Goal: Task Accomplishment & Management: Complete application form

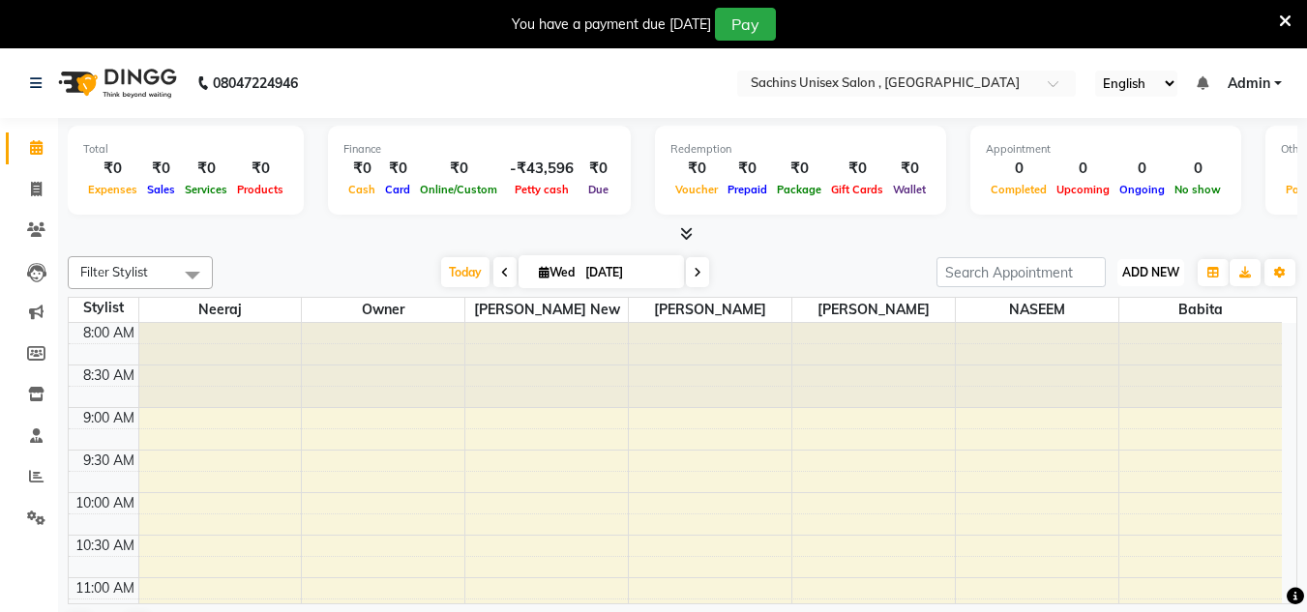
click at [1142, 266] on span "ADD NEW" at bounding box center [1150, 272] width 57 height 15
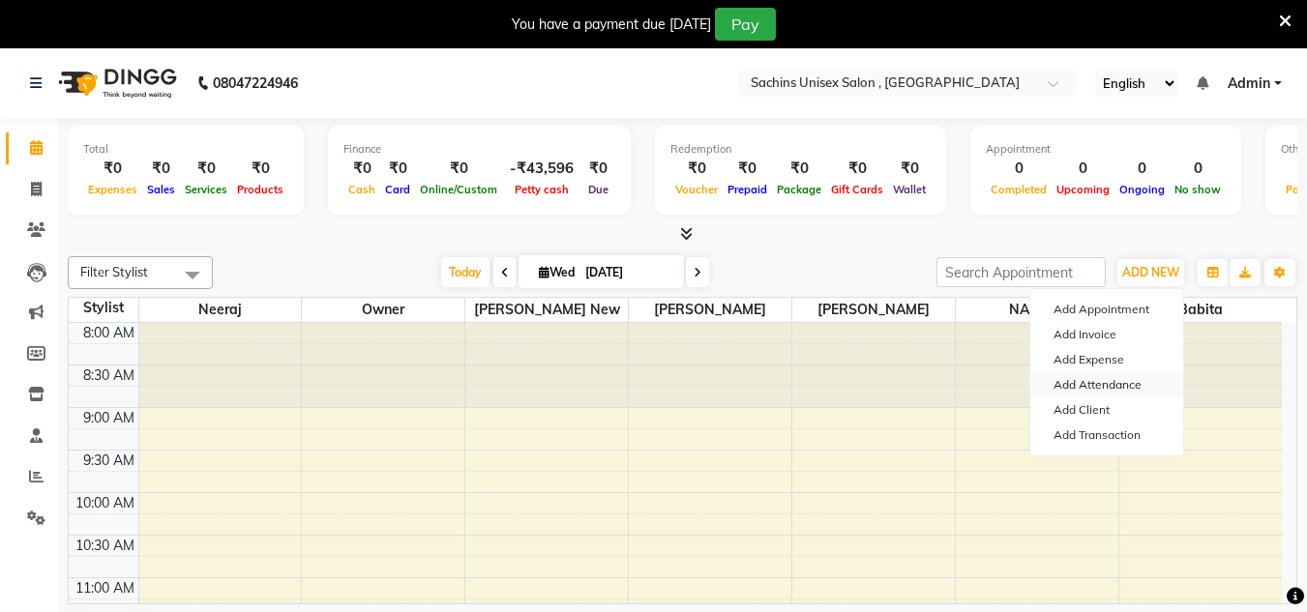
click at [1094, 383] on link "Add Attendance" at bounding box center [1106, 384] width 153 height 25
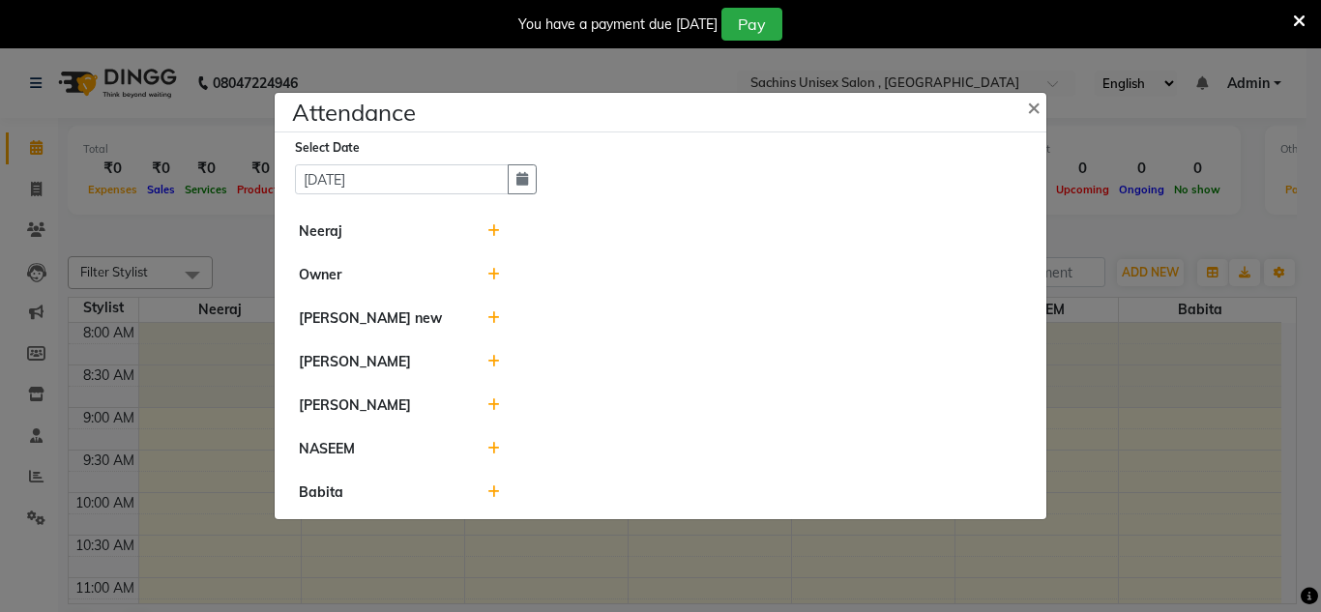
click at [496, 230] on icon at bounding box center [493, 231] width 13 height 14
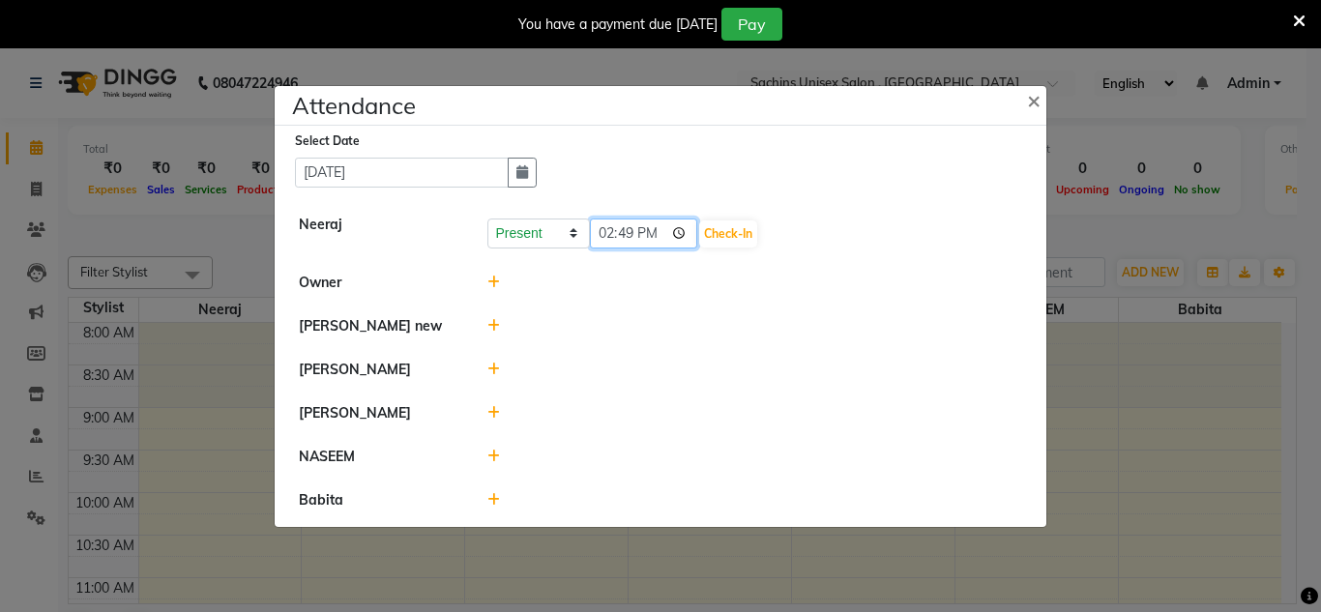
click at [680, 235] on input "14:49" at bounding box center [644, 234] width 108 height 30
type input "09:15"
click at [749, 228] on button "Check-In" at bounding box center [728, 233] width 58 height 27
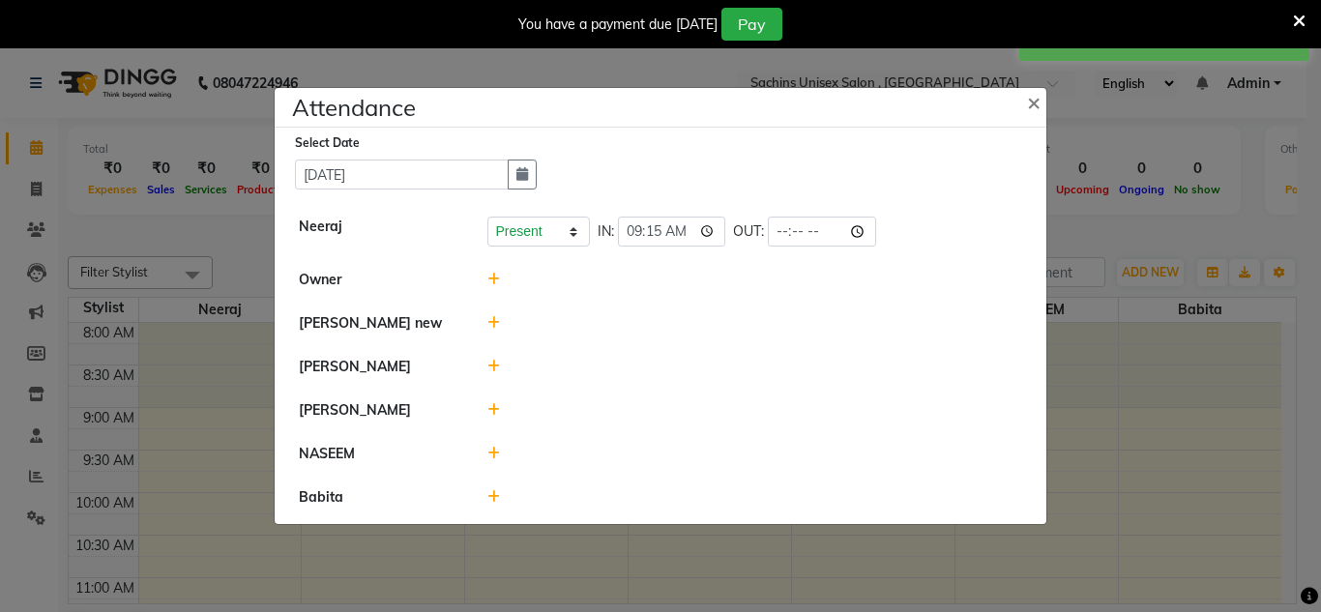
click at [494, 320] on icon at bounding box center [493, 323] width 13 height 14
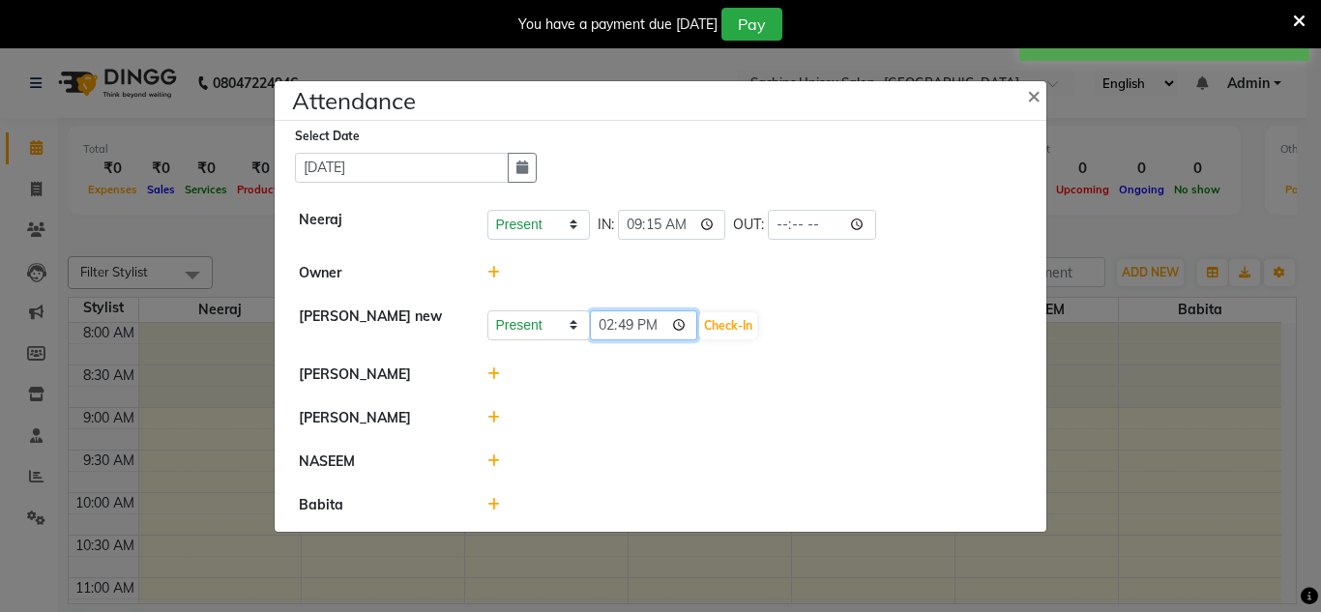
click at [681, 332] on input "14:49" at bounding box center [644, 325] width 108 height 30
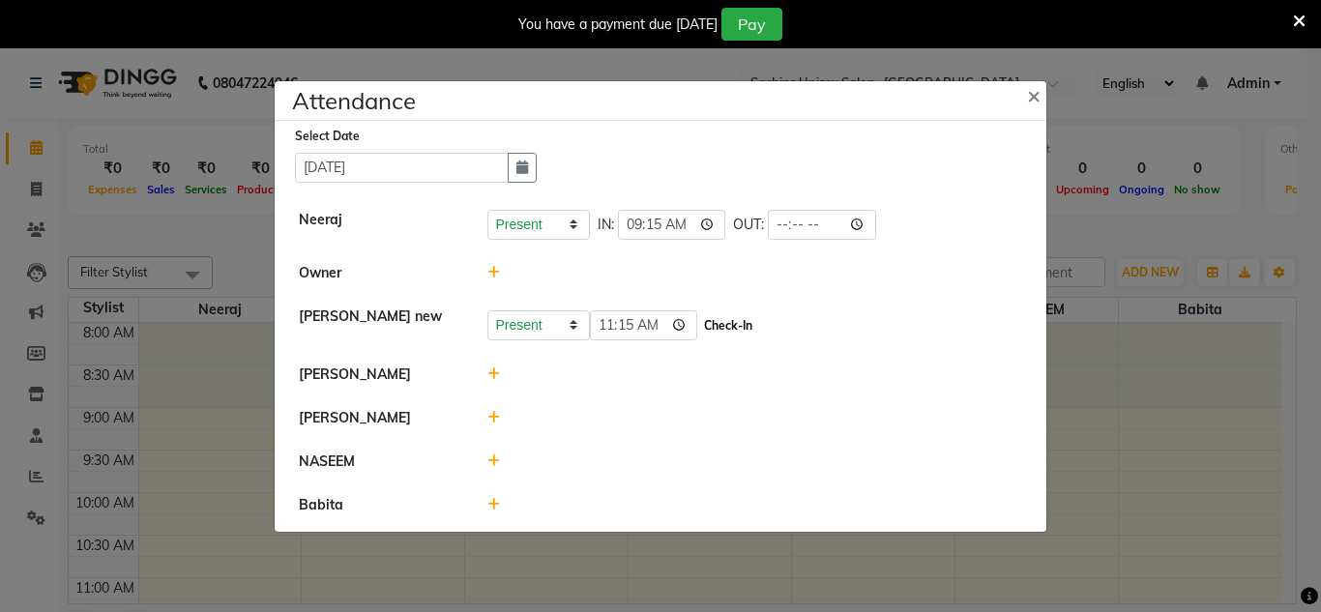
type input "11:15"
click at [745, 325] on button "Check-In" at bounding box center [728, 325] width 58 height 27
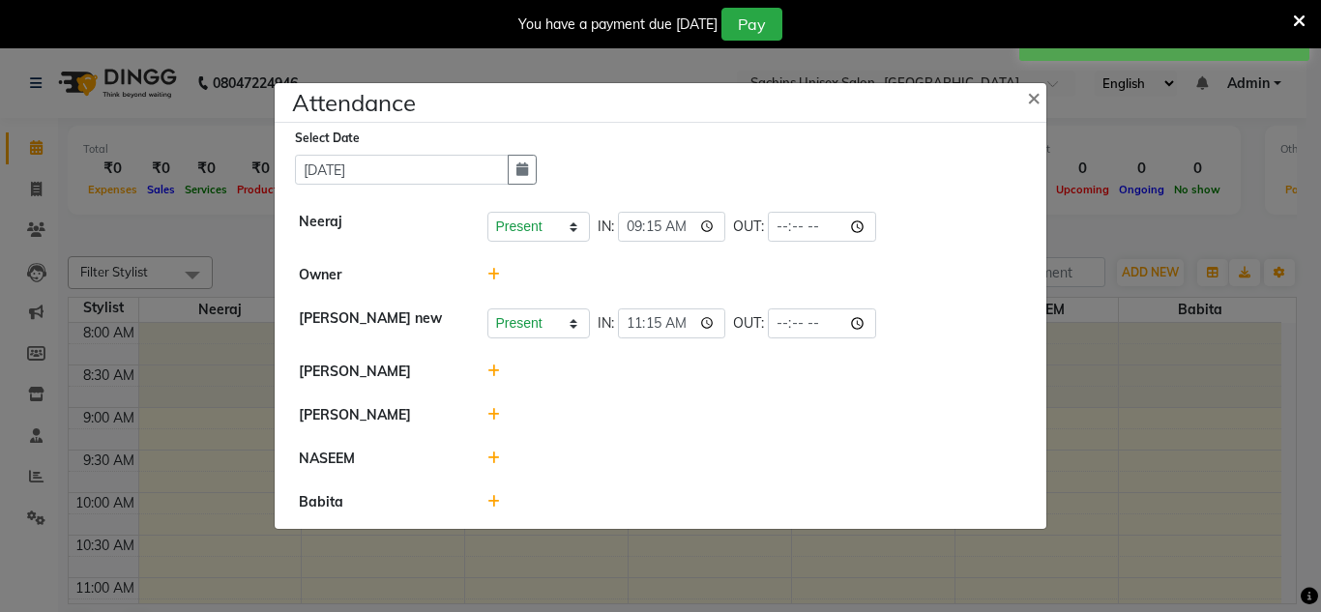
click at [492, 418] on icon at bounding box center [493, 415] width 13 height 14
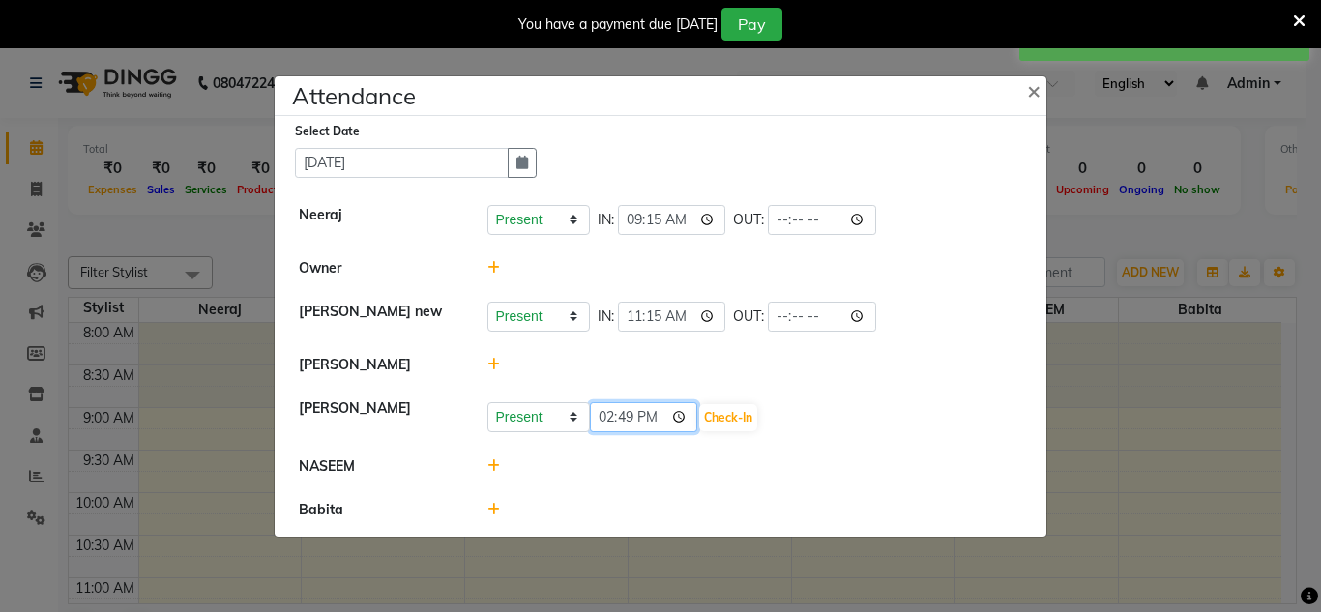
drag, startPoint x: 680, startPoint y: 412, endPoint x: 660, endPoint y: 415, distance: 20.5
click at [680, 413] on input "14:49" at bounding box center [644, 417] width 108 height 30
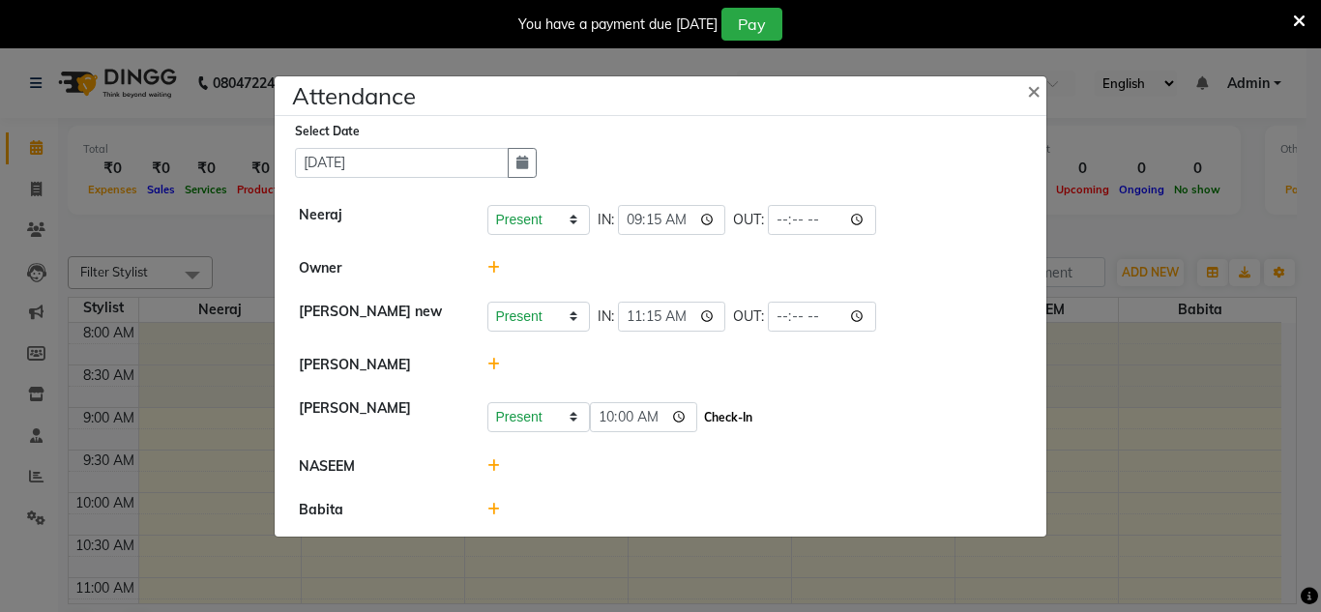
type input "10:00"
click at [737, 417] on button "Check-In" at bounding box center [728, 417] width 58 height 27
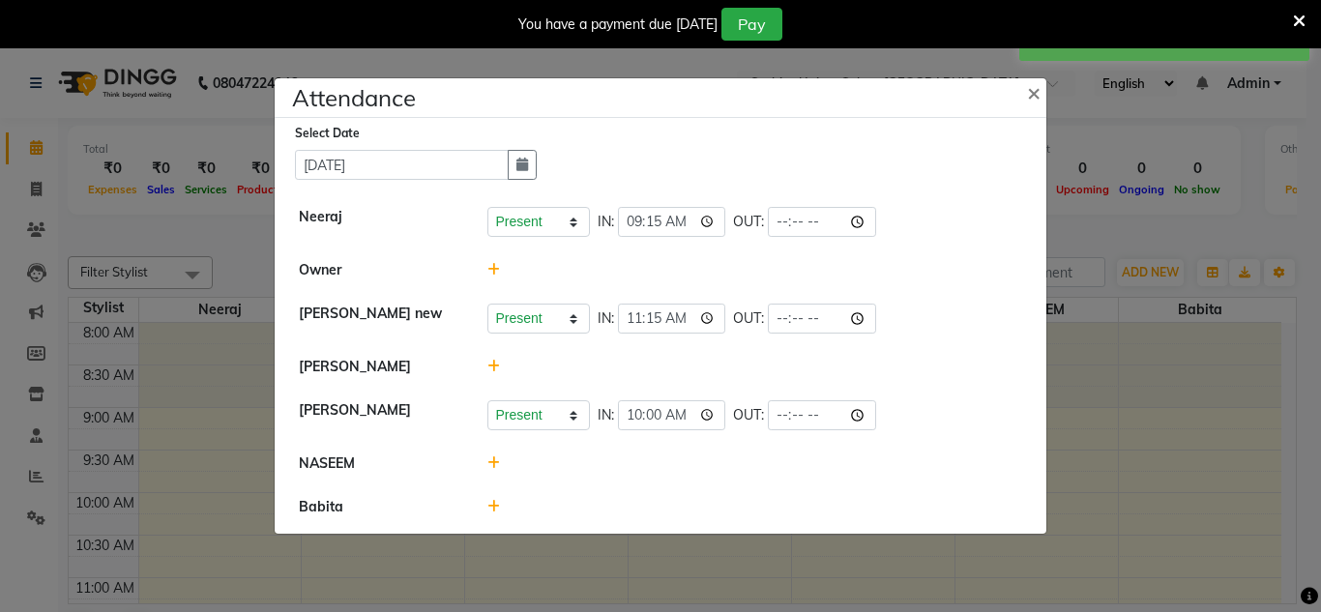
click at [491, 466] on icon at bounding box center [493, 463] width 13 height 14
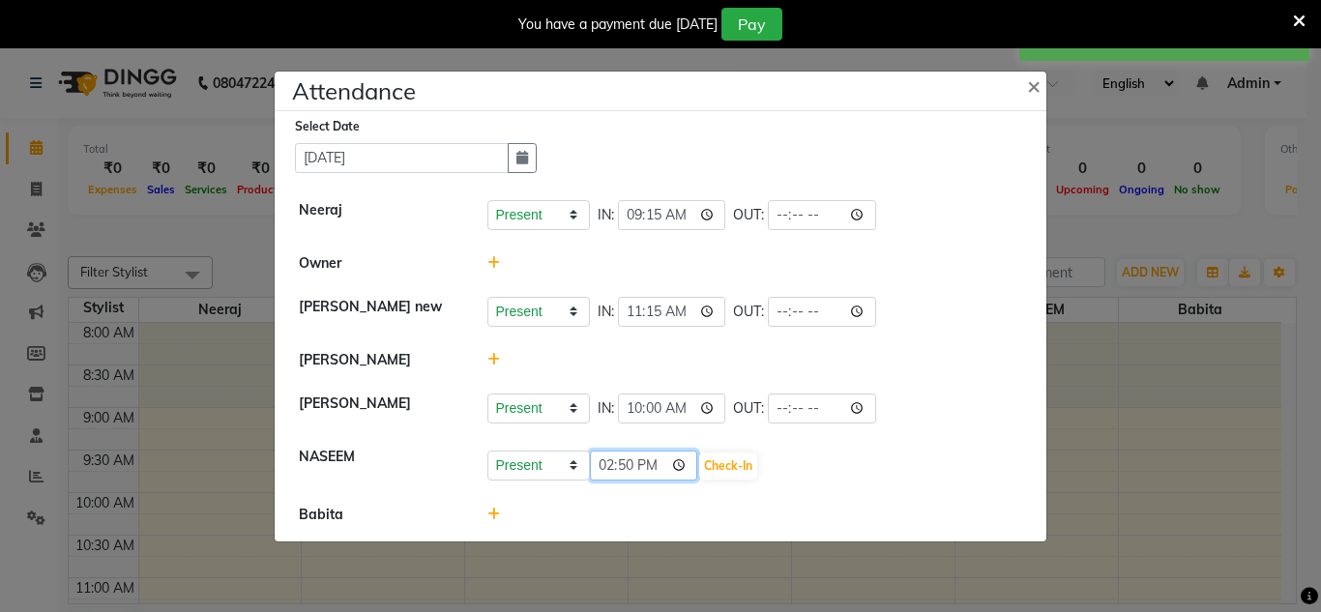
click at [684, 465] on input "14:50" at bounding box center [644, 466] width 108 height 30
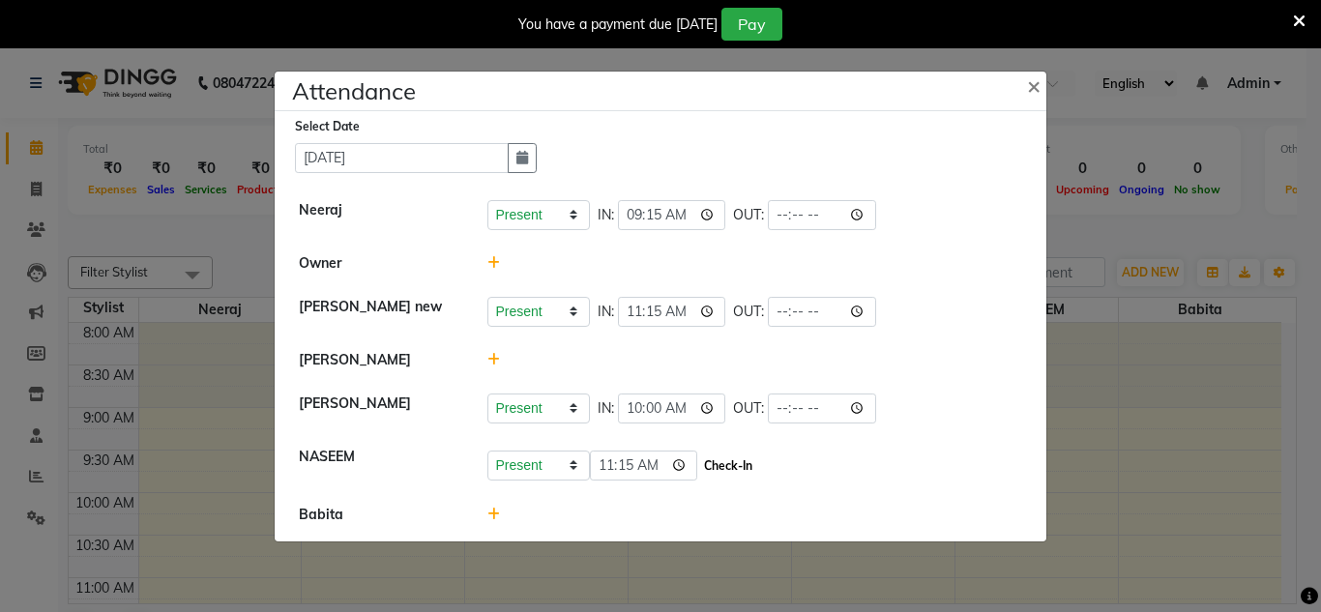
type input "11:15"
click at [726, 457] on button "Check-In" at bounding box center [728, 466] width 58 height 27
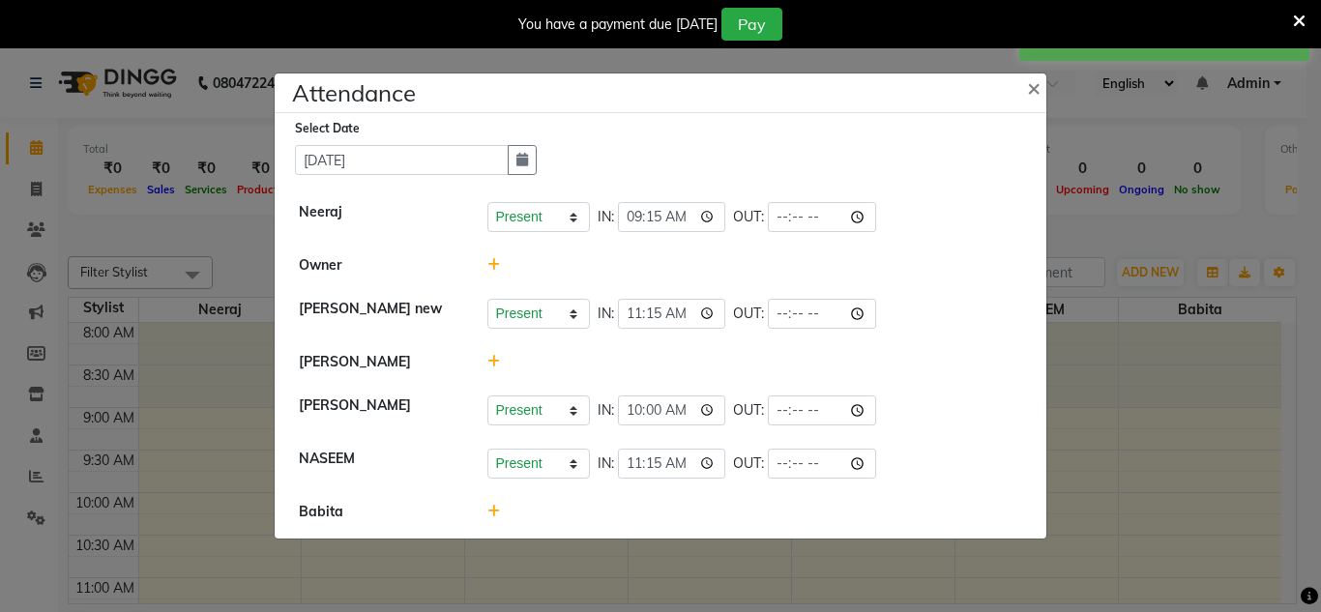
click at [495, 513] on icon at bounding box center [493, 512] width 13 height 14
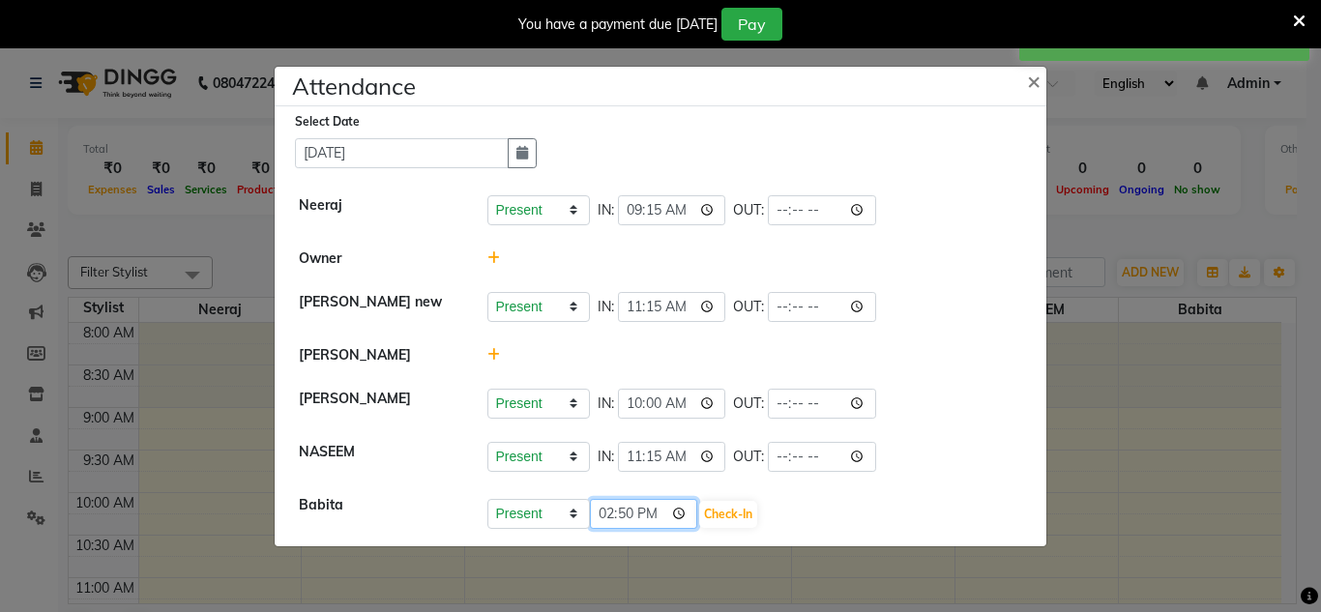
click at [683, 503] on input "14:50" at bounding box center [644, 514] width 108 height 30
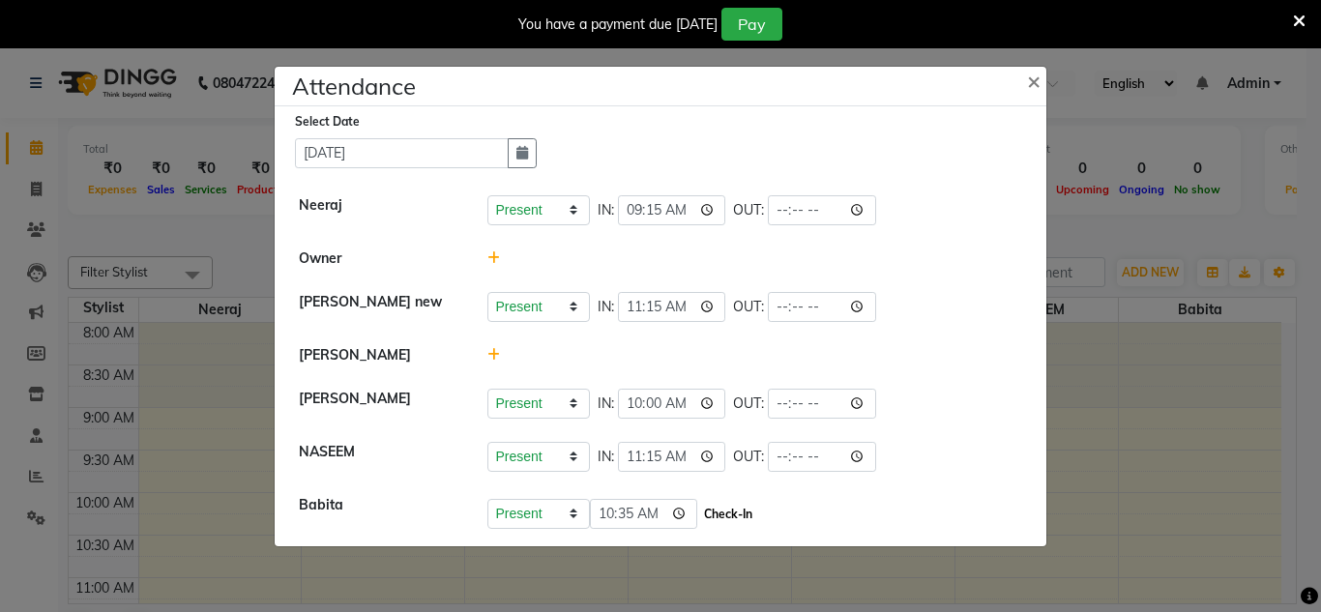
type input "10:35"
click at [747, 507] on button "Check-In" at bounding box center [728, 514] width 58 height 27
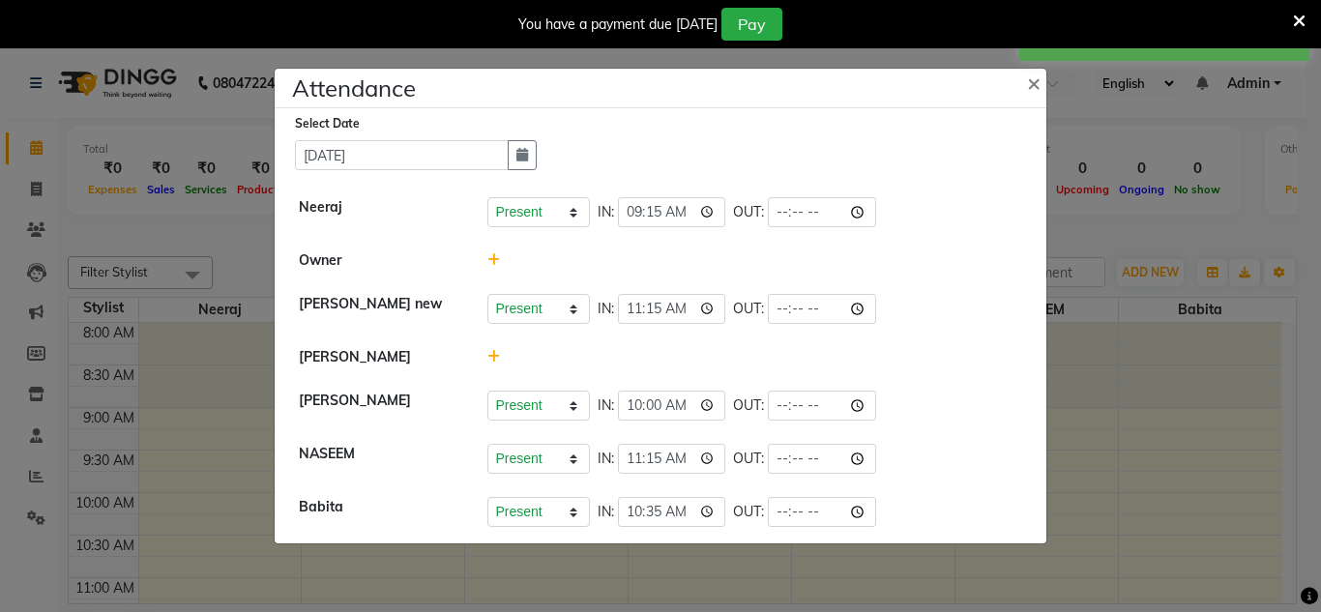
click at [492, 354] on icon at bounding box center [493, 357] width 13 height 14
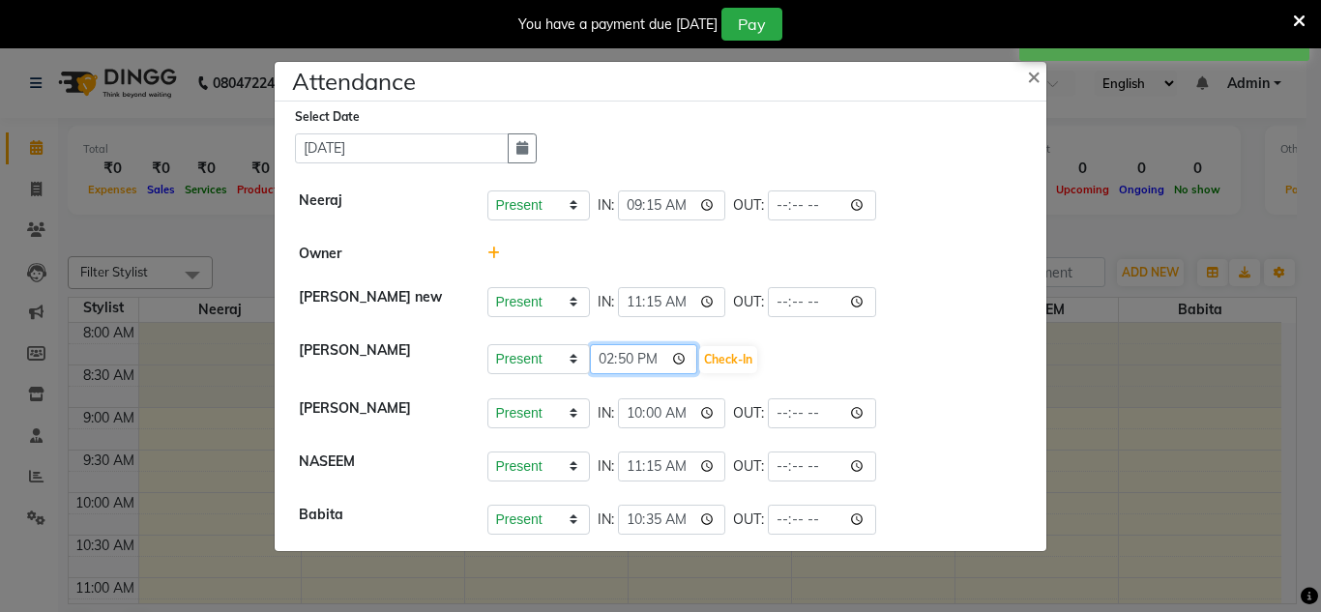
click at [686, 352] on input "14:50" at bounding box center [644, 359] width 108 height 30
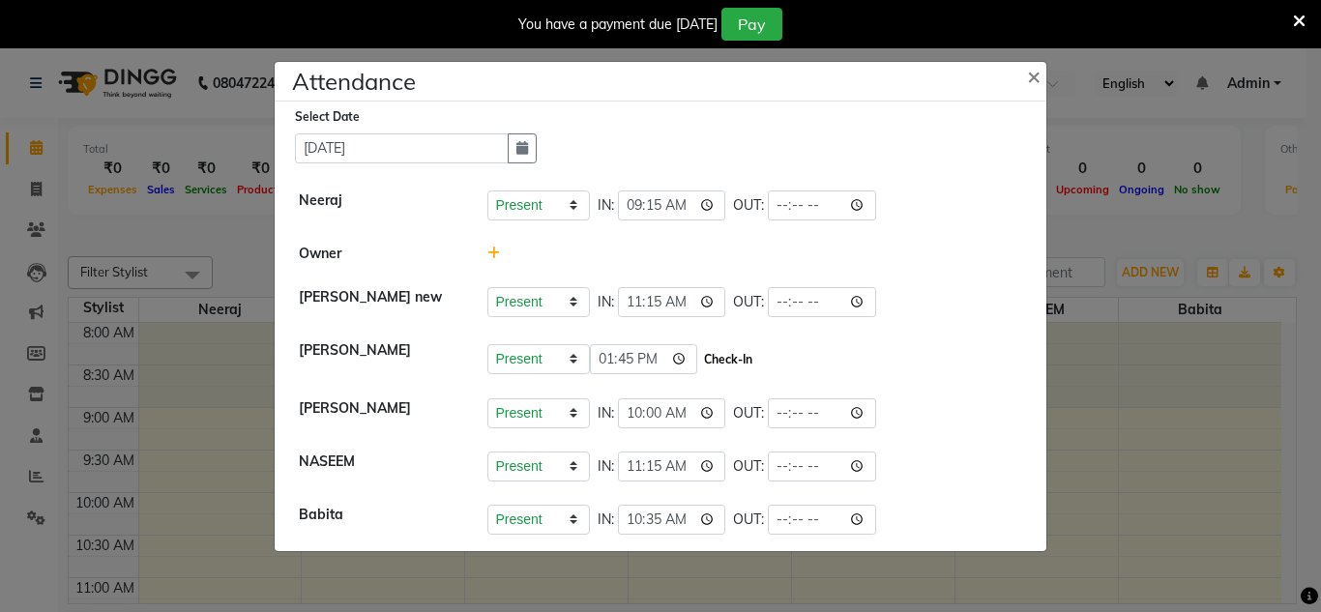
type input "13:45"
click at [750, 355] on button "Check-In" at bounding box center [728, 359] width 58 height 27
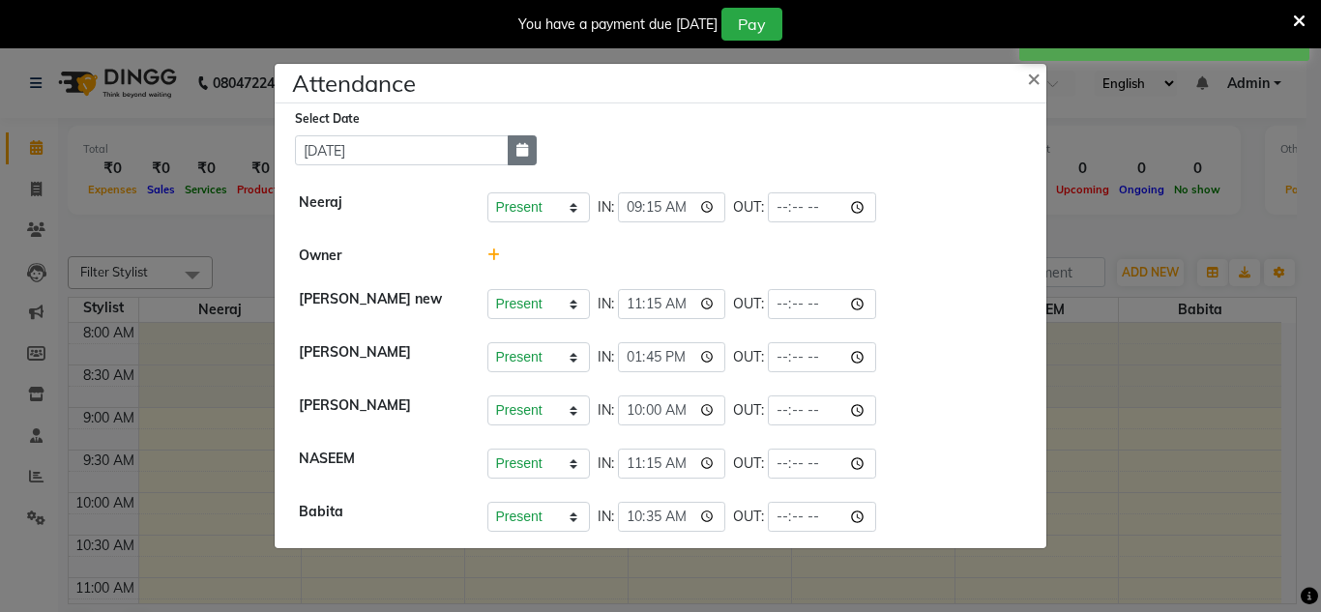
drag, startPoint x: 530, startPoint y: 153, endPoint x: 515, endPoint y: 165, distance: 19.2
click at [529, 154] on button "button" at bounding box center [522, 150] width 29 height 30
select select "9"
select select "2025"
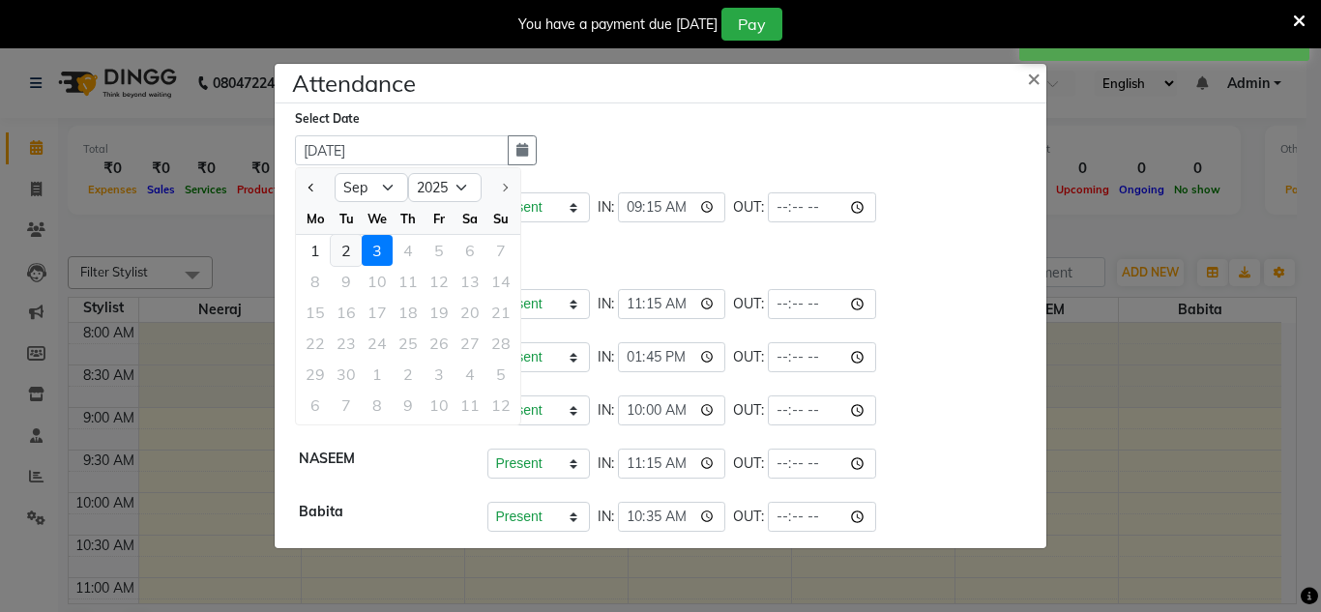
click at [350, 244] on div "2" at bounding box center [346, 250] width 31 height 31
type input "02-09-2025"
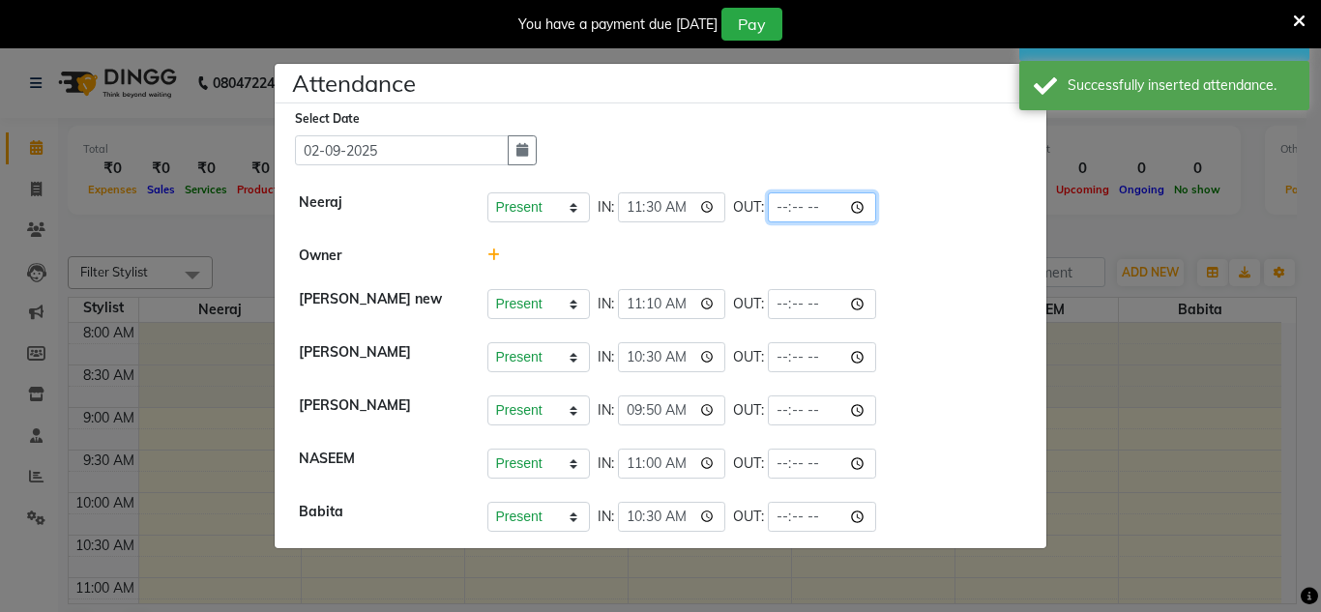
click at [862, 207] on input "time" at bounding box center [822, 207] width 108 height 30
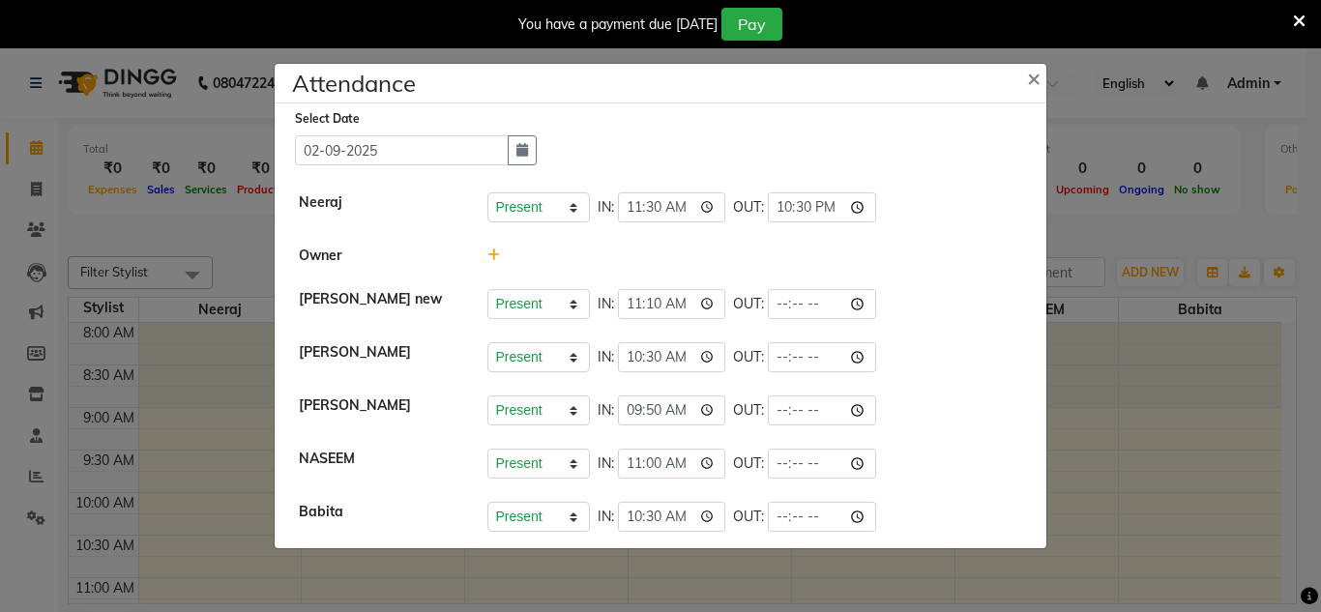
type input "22:30"
click at [972, 296] on div "Present Absent Late Half Day Weekly Off IN: 11:10 OUT:" at bounding box center [755, 304] width 536 height 30
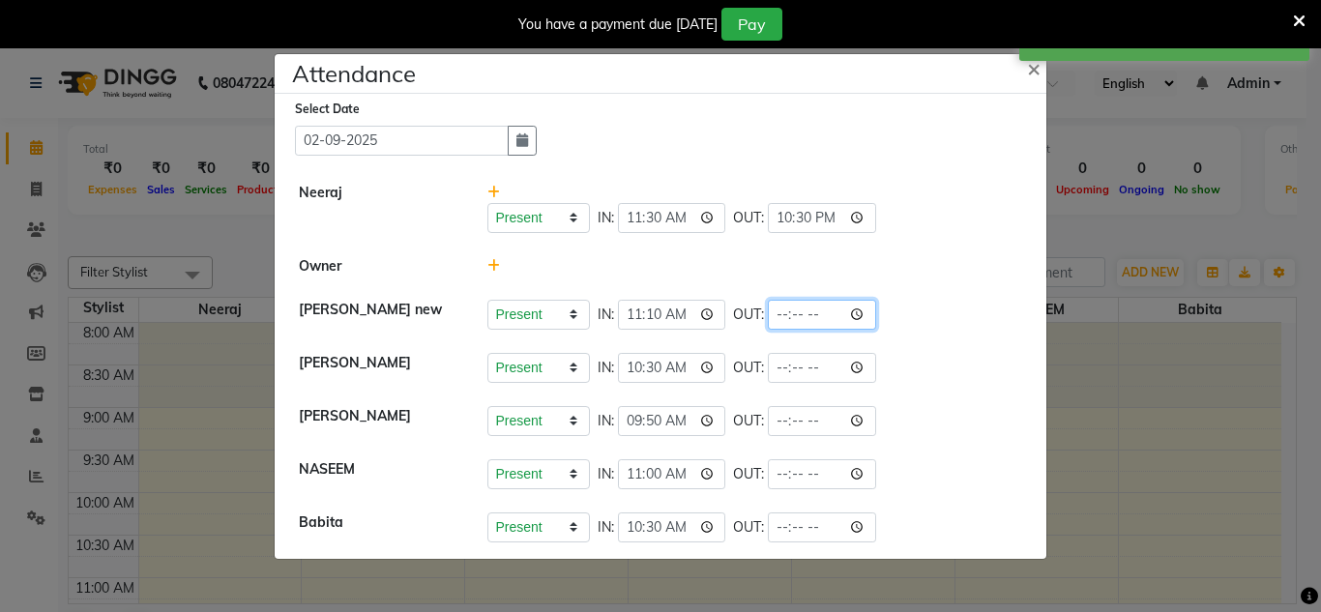
click at [858, 311] on input "time" at bounding box center [822, 315] width 108 height 30
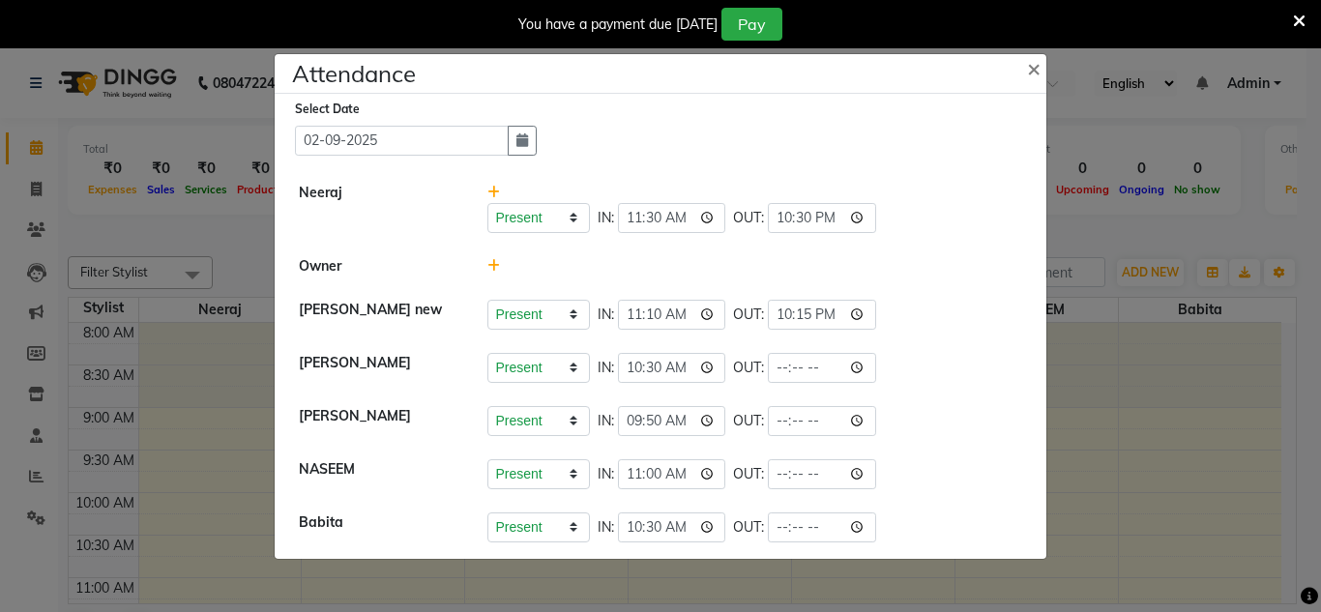
type input "22:15"
click at [952, 366] on div "Present Absent Late Half Day Weekly Off IN: 10:30 OUT:" at bounding box center [755, 368] width 536 height 30
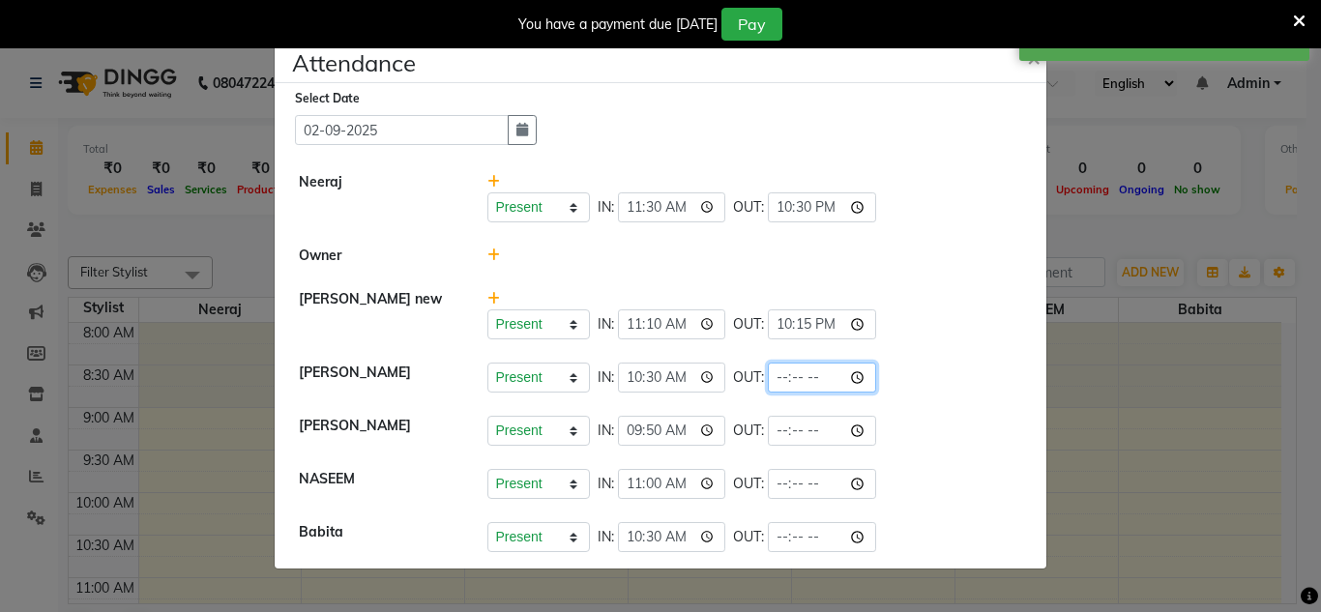
click at [870, 373] on input "time" at bounding box center [822, 378] width 108 height 30
type input "17:31"
click at [978, 166] on li "Neeraj Present Absent Late Half Day Weekly Off IN: 11:30 OUT: 22:30" at bounding box center [660, 198] width 762 height 74
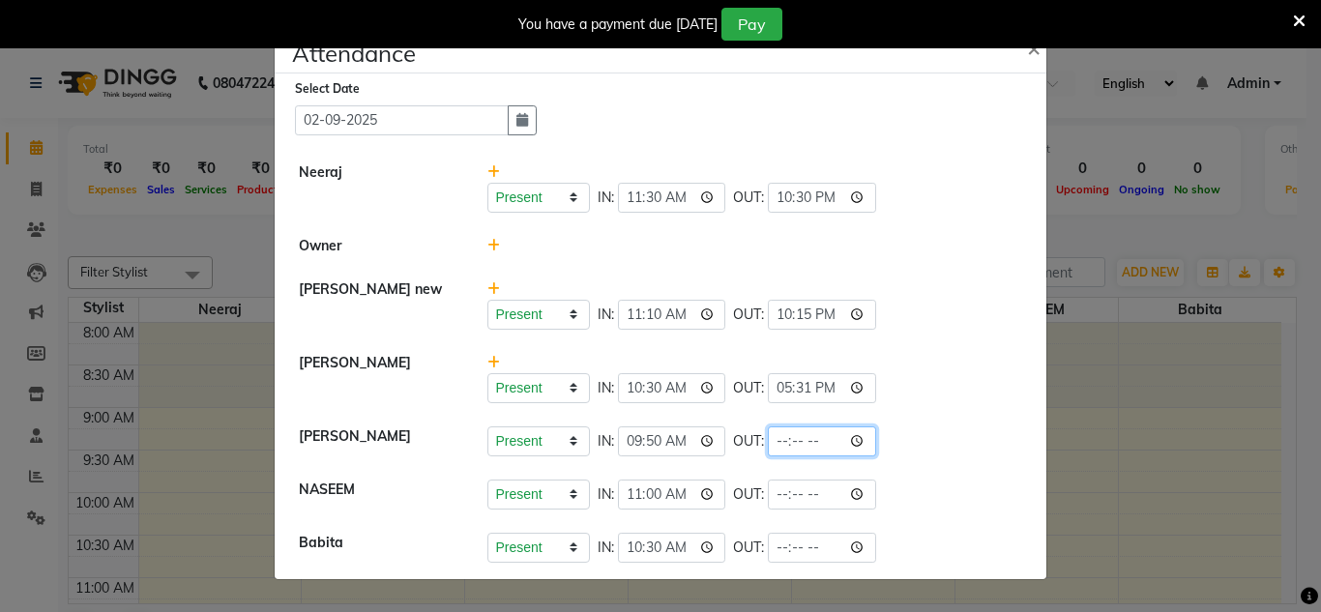
click at [871, 441] on input "time" at bounding box center [822, 441] width 108 height 30
type input "22:00"
click at [975, 332] on li "[PERSON_NAME] new Present Absent Late Half Day Weekly Off IN: 11:10 OUT: 22:15" at bounding box center [660, 305] width 762 height 74
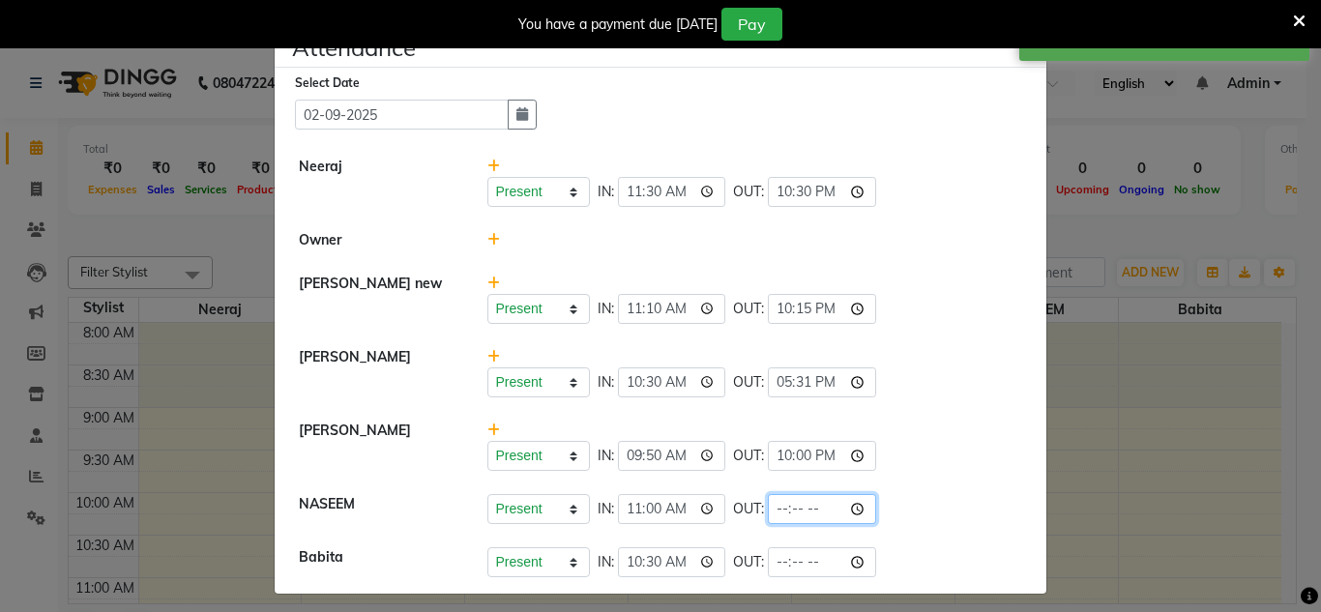
click at [864, 515] on input "time" at bounding box center [822, 509] width 108 height 30
type input "22:30"
click at [964, 289] on div "Present Absent Late Half Day Weekly Off IN: 11:10 OUT: 22:15" at bounding box center [755, 299] width 565 height 50
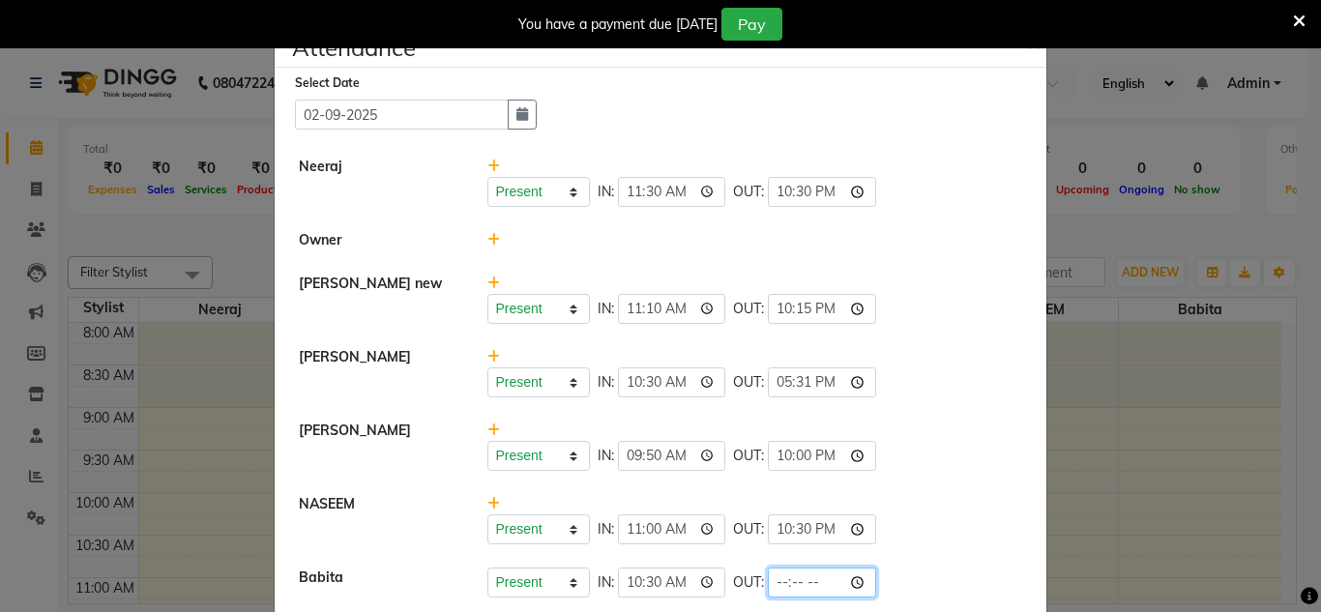
click at [859, 579] on input "time" at bounding box center [822, 583] width 108 height 30
type input "20:30"
click at [967, 403] on li "[PERSON_NAME] Present Absent Late Half Day Weekly Off IN: 10:30 OUT: 17:31" at bounding box center [660, 373] width 762 height 74
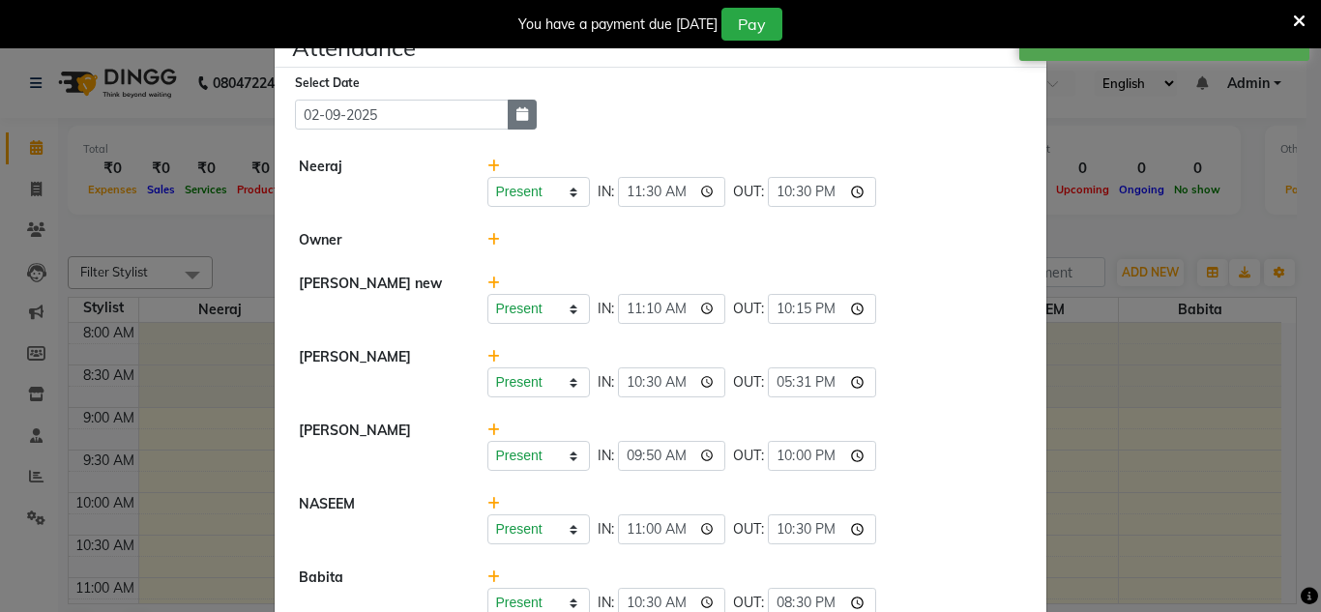
click at [508, 115] on button "button" at bounding box center [522, 115] width 29 height 30
select select "9"
select select "2025"
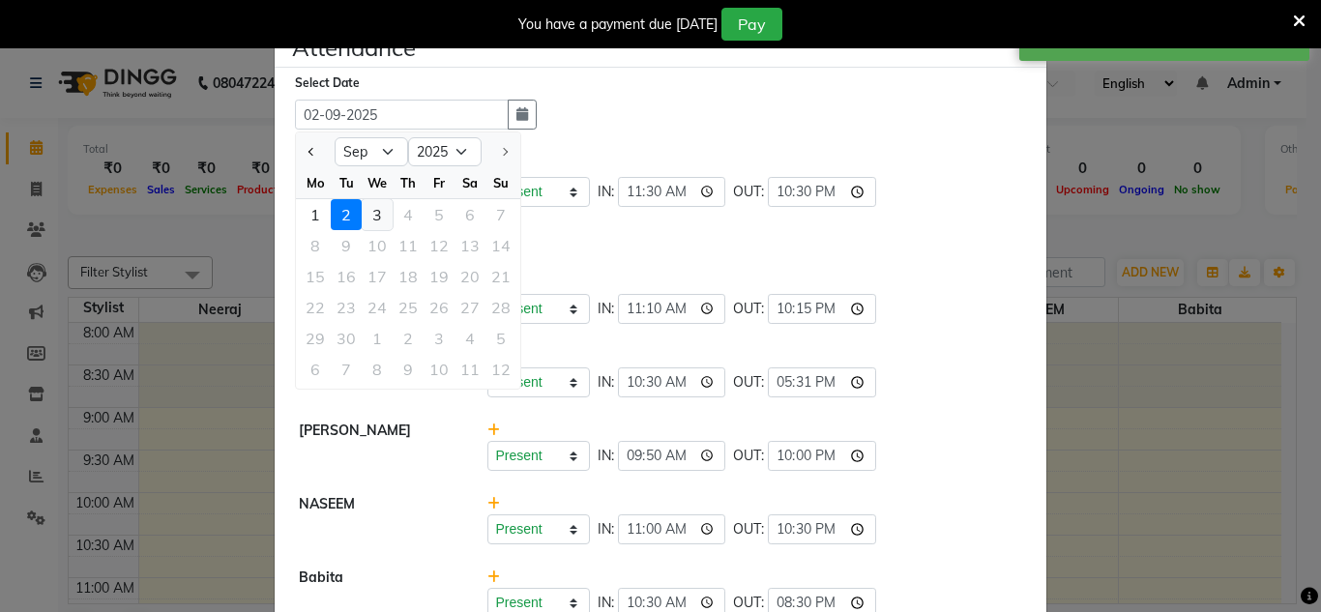
click at [370, 211] on div "3" at bounding box center [377, 214] width 31 height 31
type input "[DATE]"
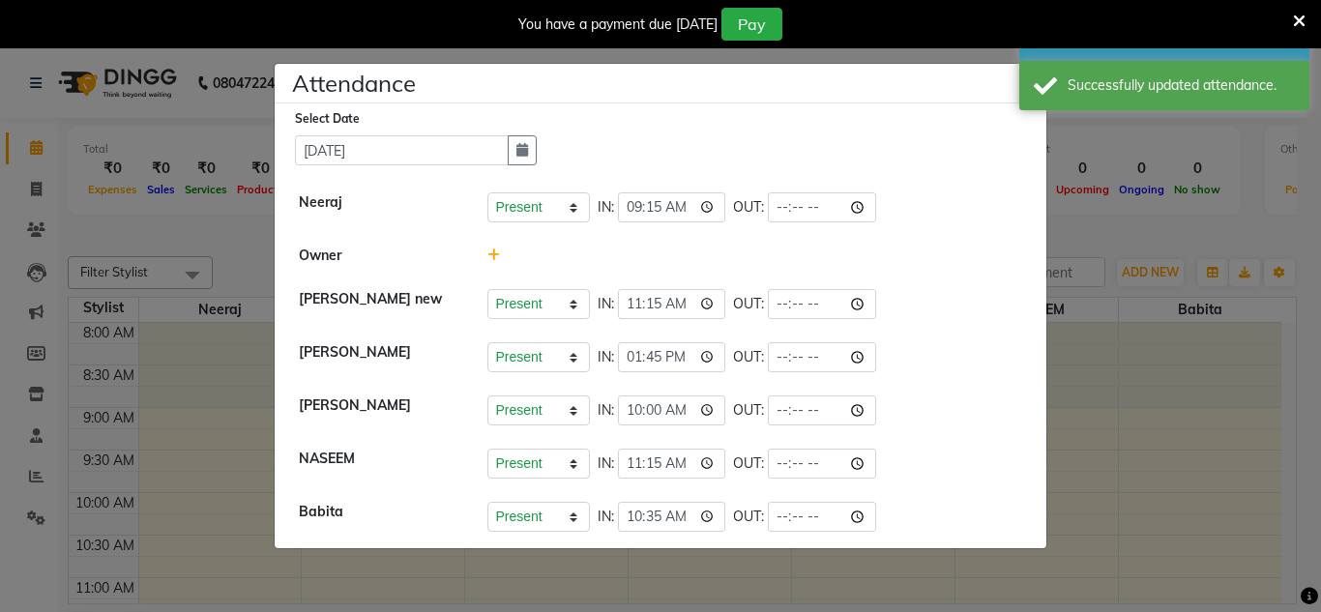
click at [595, 151] on div "Select Date [DATE]" at bounding box center [668, 136] width 747 height 57
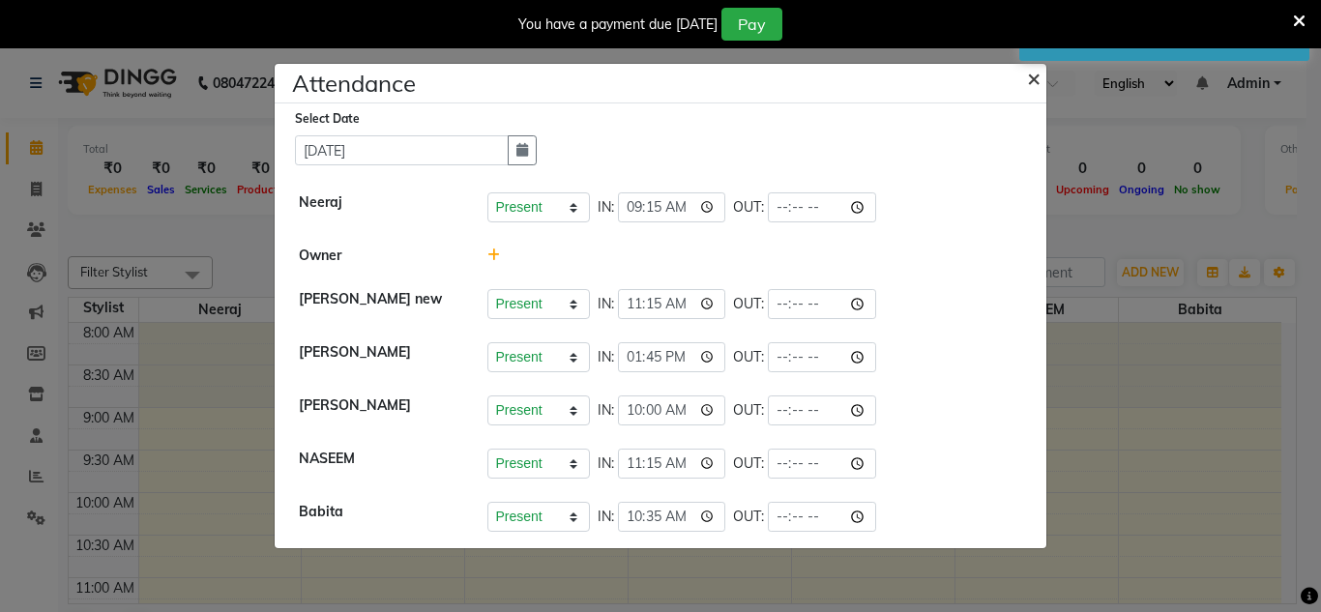
click at [1039, 84] on span "×" at bounding box center [1034, 77] width 14 height 29
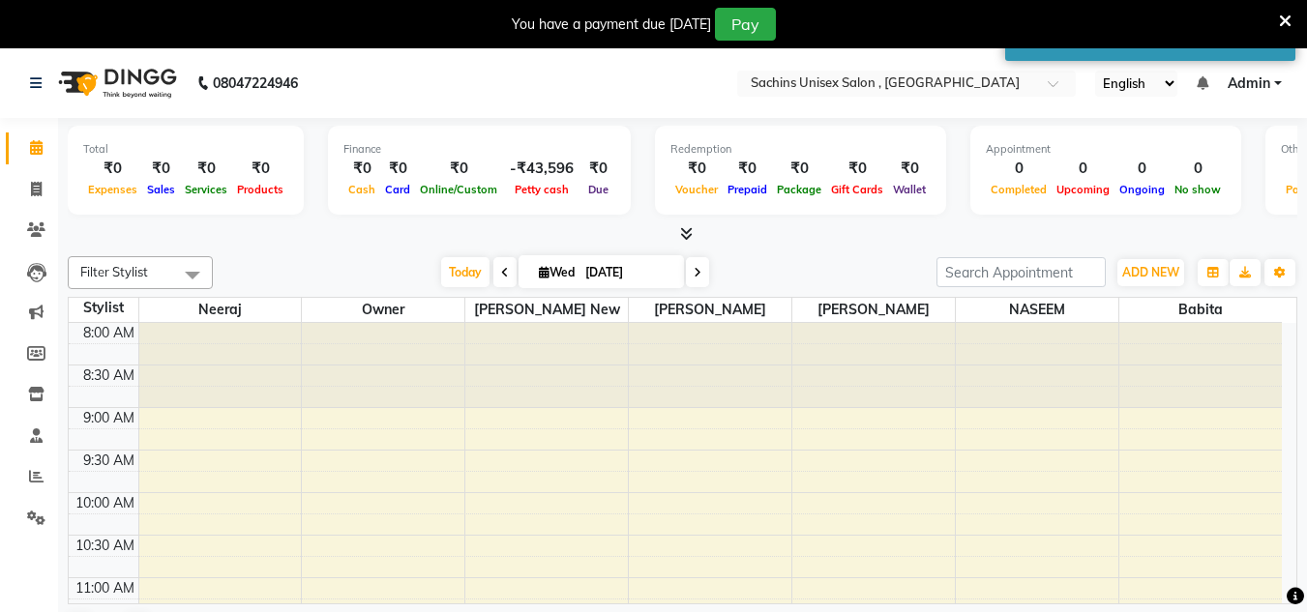
click at [1244, 69] on nav "08047224946 Select Location × Sachins Unisex Salon , Thakurli English ENGLISH E…" at bounding box center [653, 83] width 1307 height 70
click at [1242, 82] on span "Admin" at bounding box center [1248, 83] width 43 height 20
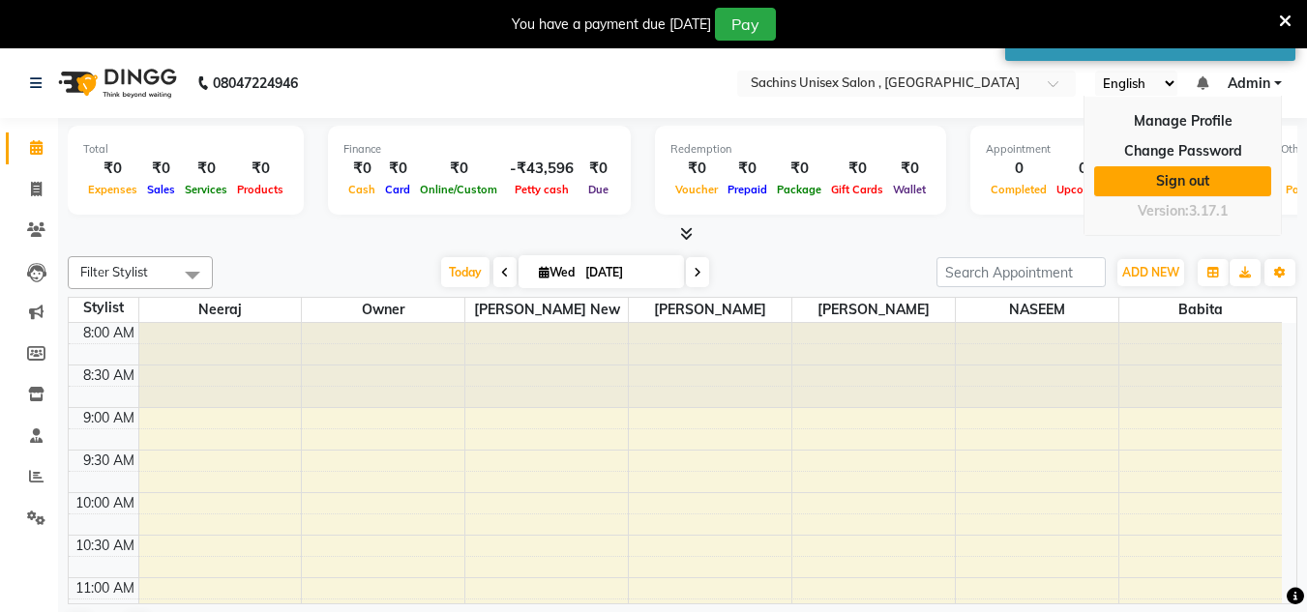
click at [1211, 188] on link "Sign out" at bounding box center [1182, 181] width 177 height 30
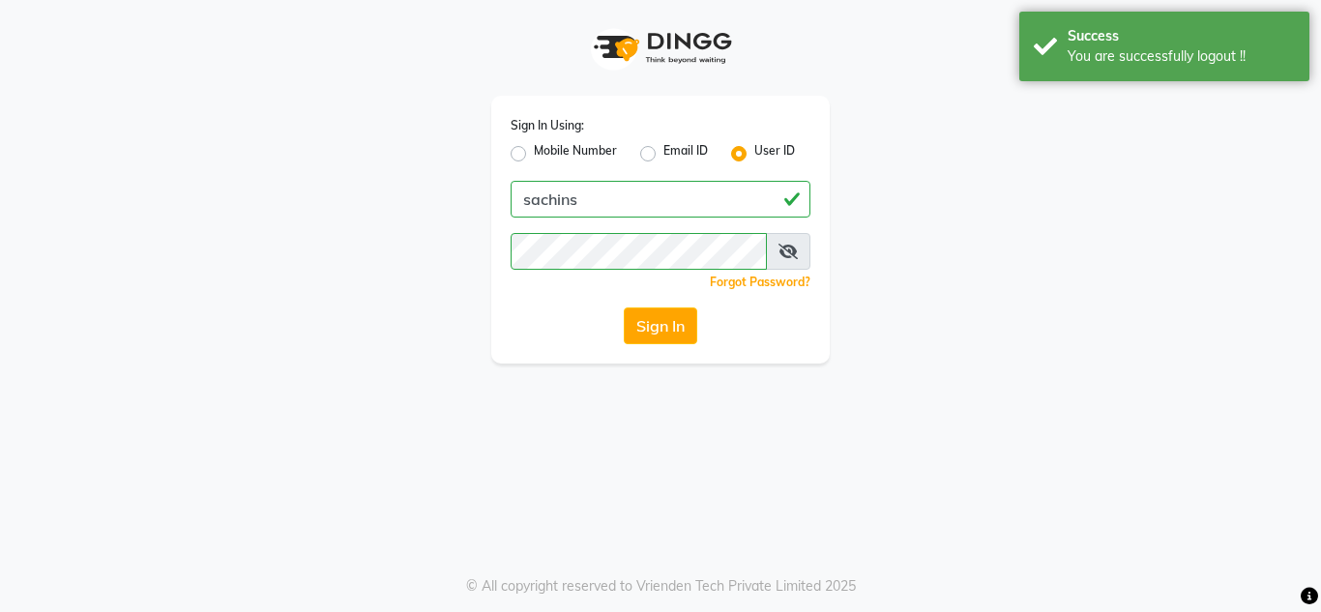
click at [583, 155] on label "Mobile Number" at bounding box center [575, 153] width 83 height 23
click at [546, 155] on input "Mobile Number" at bounding box center [540, 148] width 13 height 13
radio input "true"
radio input "false"
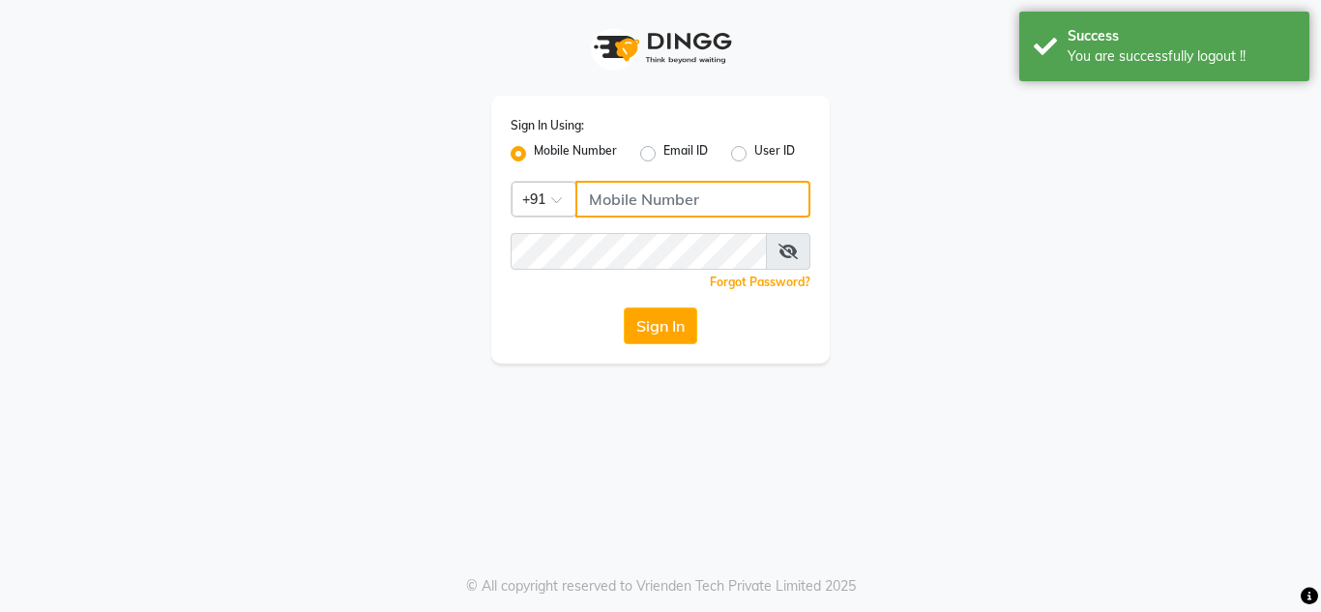
click at [633, 201] on input "Username" at bounding box center [692, 199] width 235 height 37
type input "7710840305"
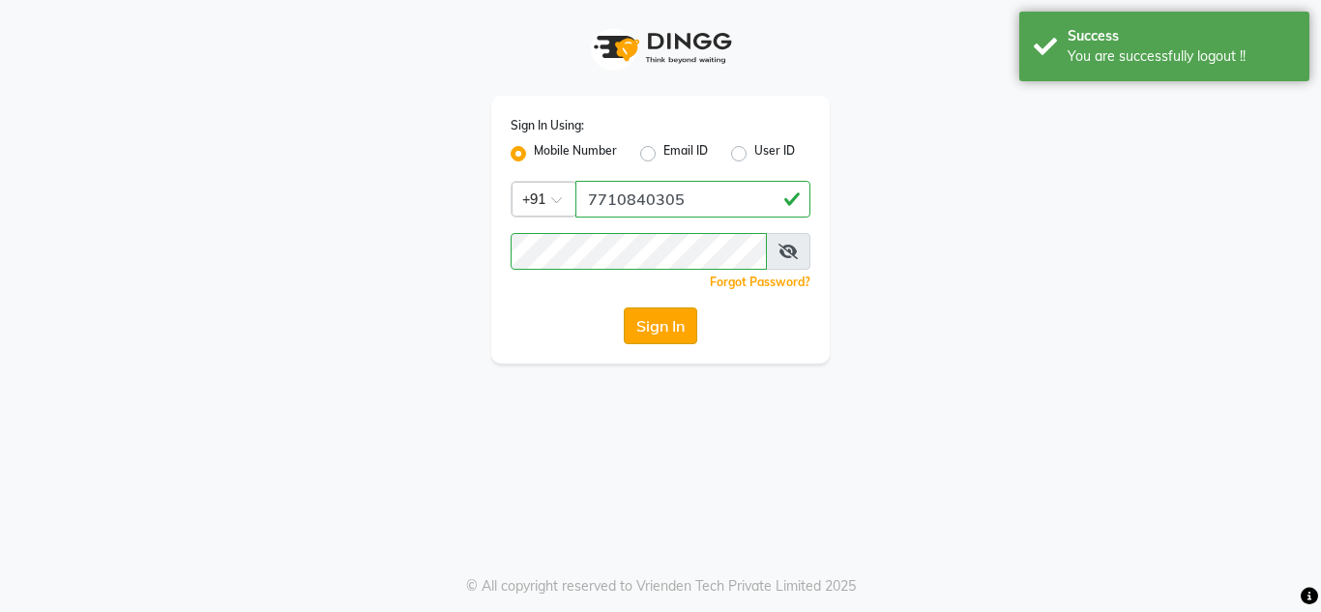
click at [686, 319] on button "Sign In" at bounding box center [660, 326] width 73 height 37
